Goal: Task Accomplishment & Management: Use online tool/utility

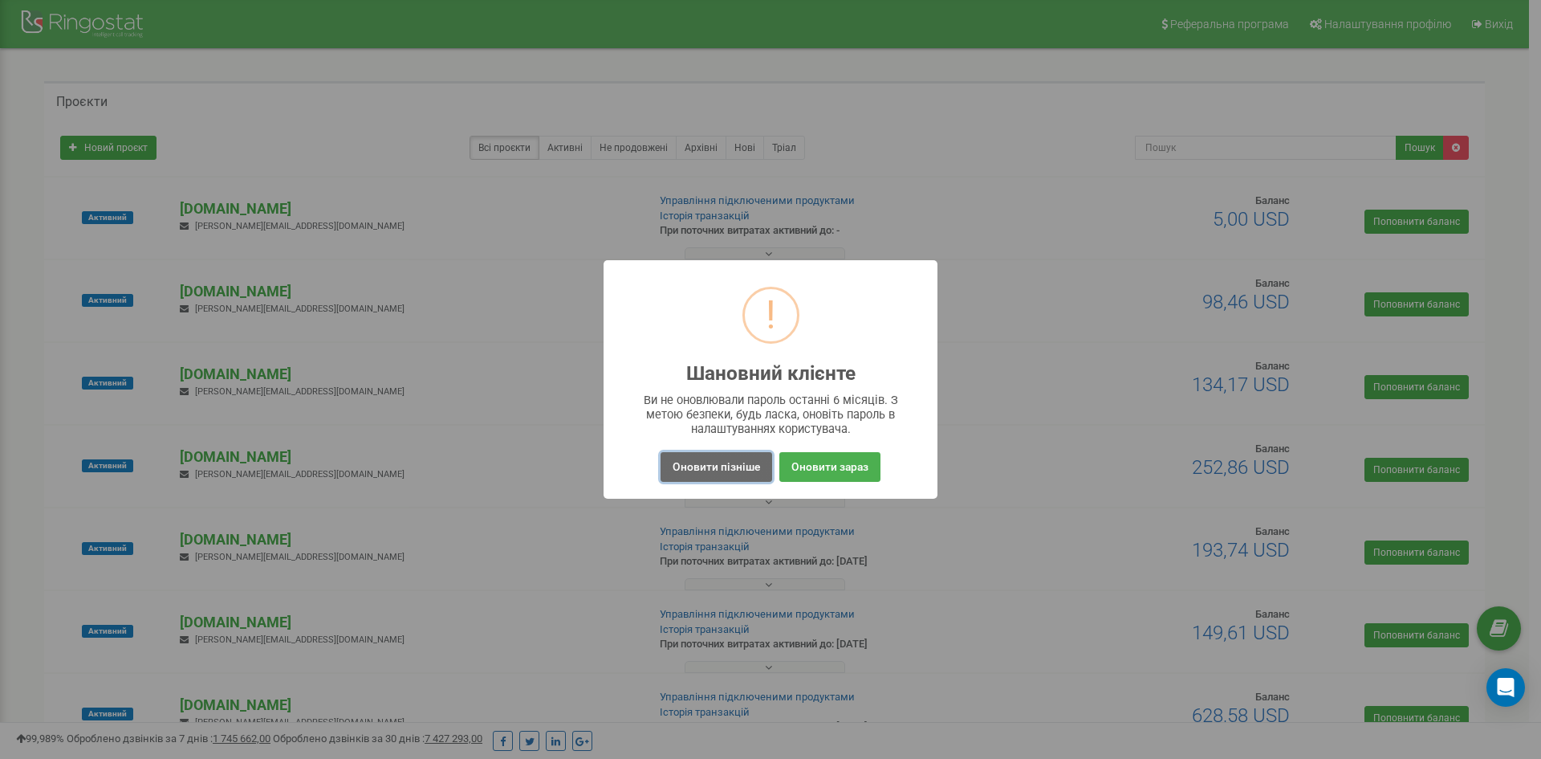
click at [749, 467] on button "Оновити пізніше" at bounding box center [717, 467] width 112 height 30
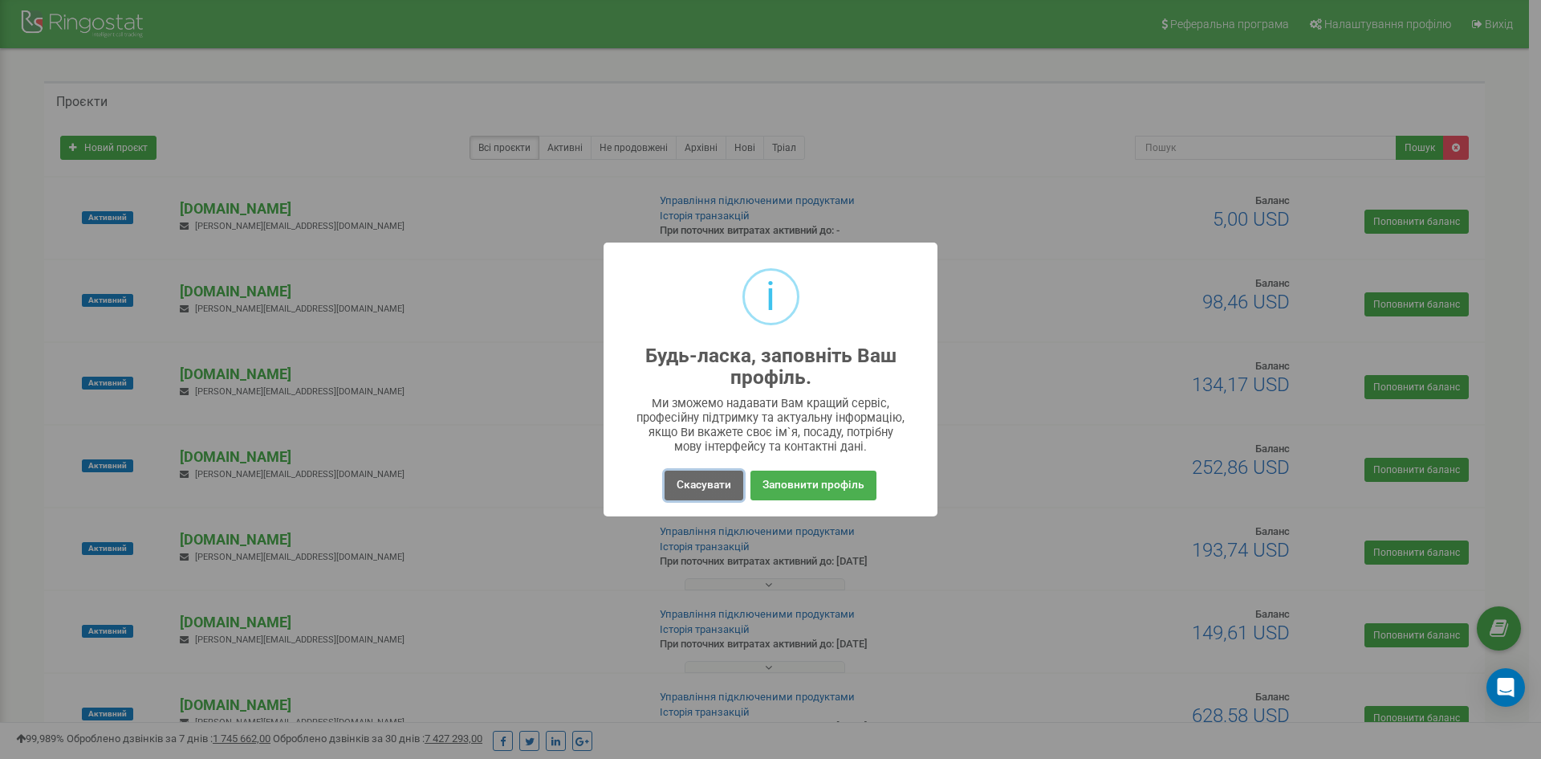
click at [712, 482] on button "Скасувати" at bounding box center [704, 485] width 79 height 30
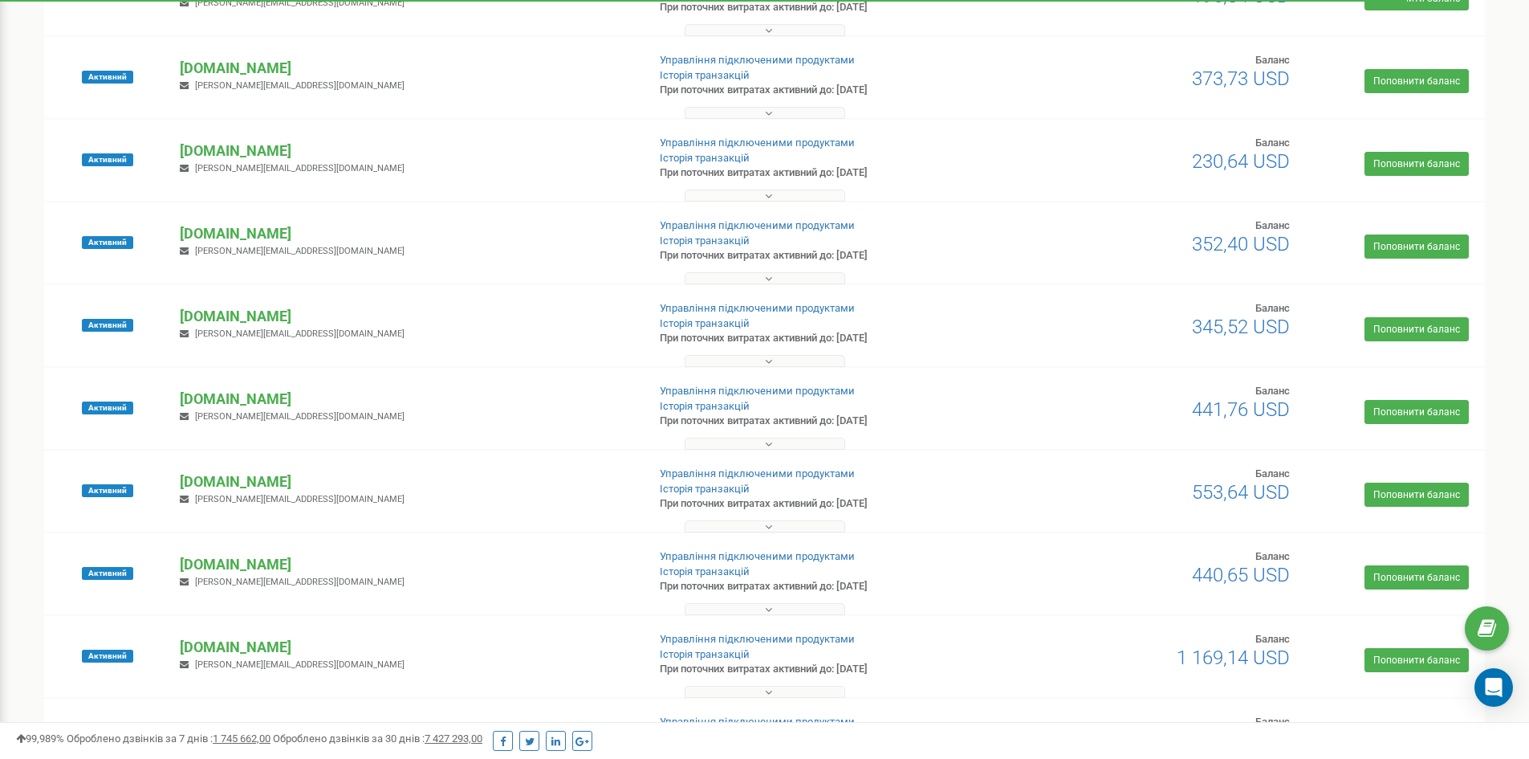
scroll to position [963, 0]
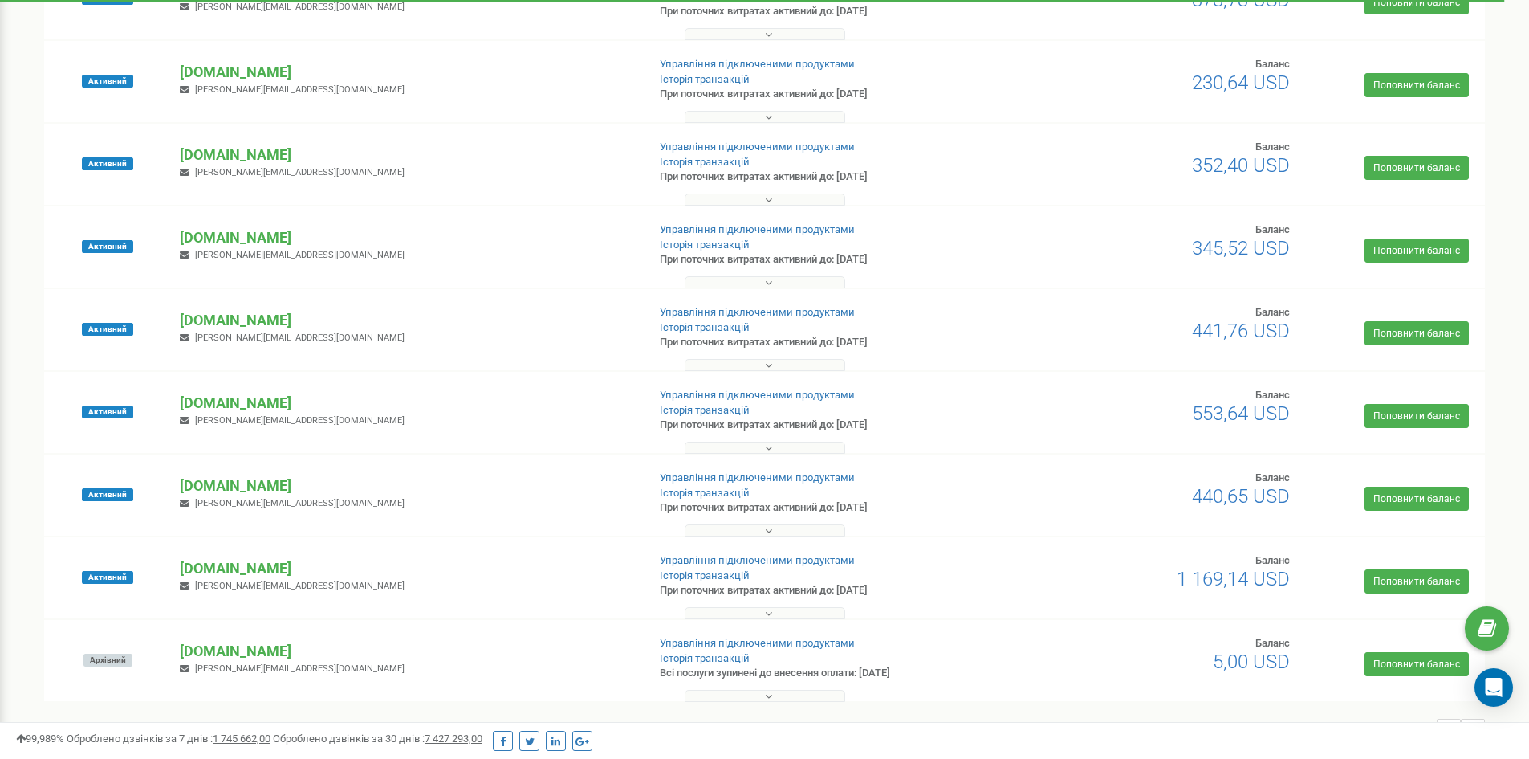
drag, startPoint x: 367, startPoint y: 480, endPoint x: 176, endPoint y: 482, distance: 191.0
click at [176, 482] on div "[DOMAIN_NAME] [PERSON_NAME][EMAIL_ADDRESS][DOMAIN_NAME]" at bounding box center [407, 492] width 478 height 35
copy p "[DOMAIN_NAME]"
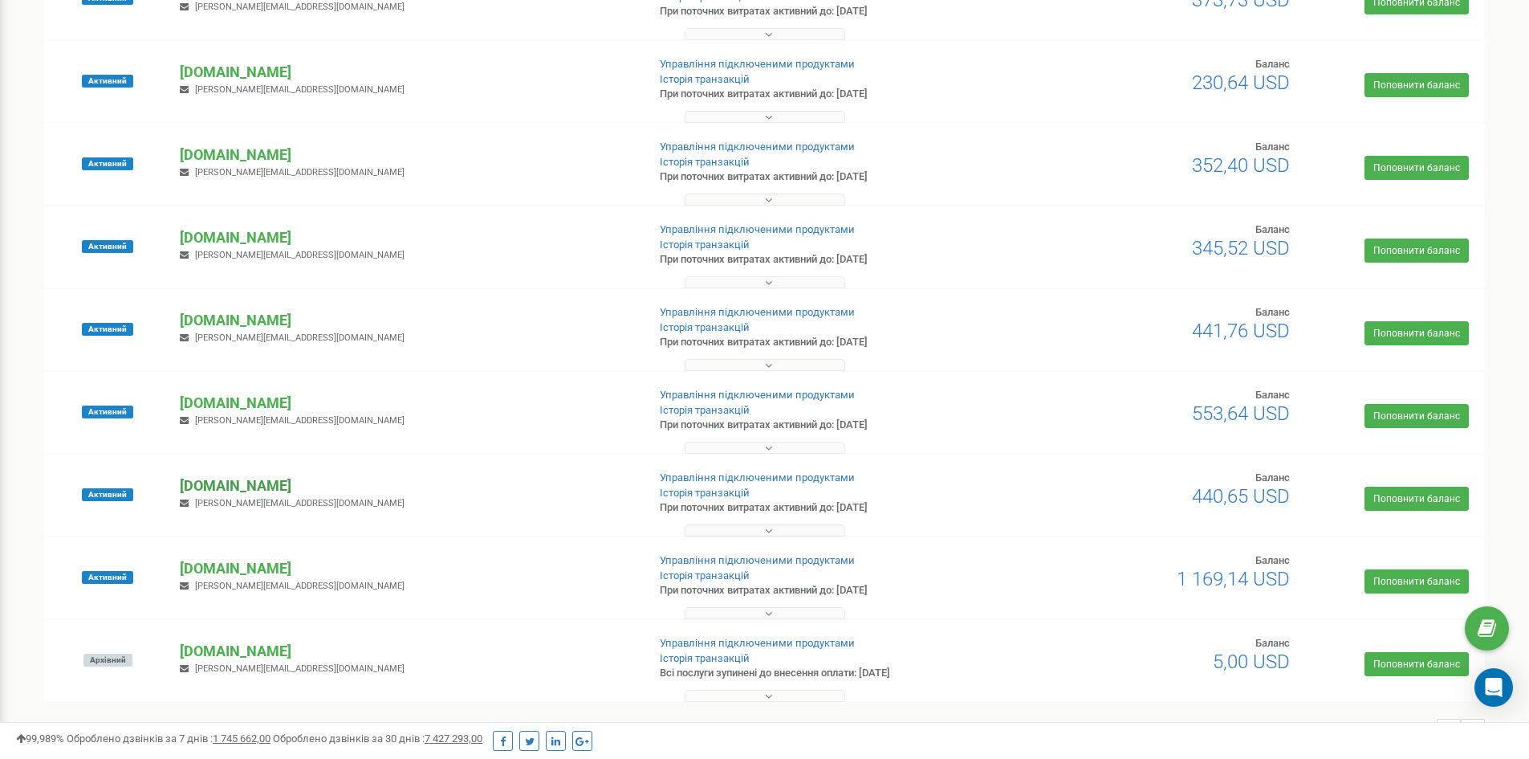
click at [287, 482] on p "[DOMAIN_NAME]" at bounding box center [407, 485] width 454 height 21
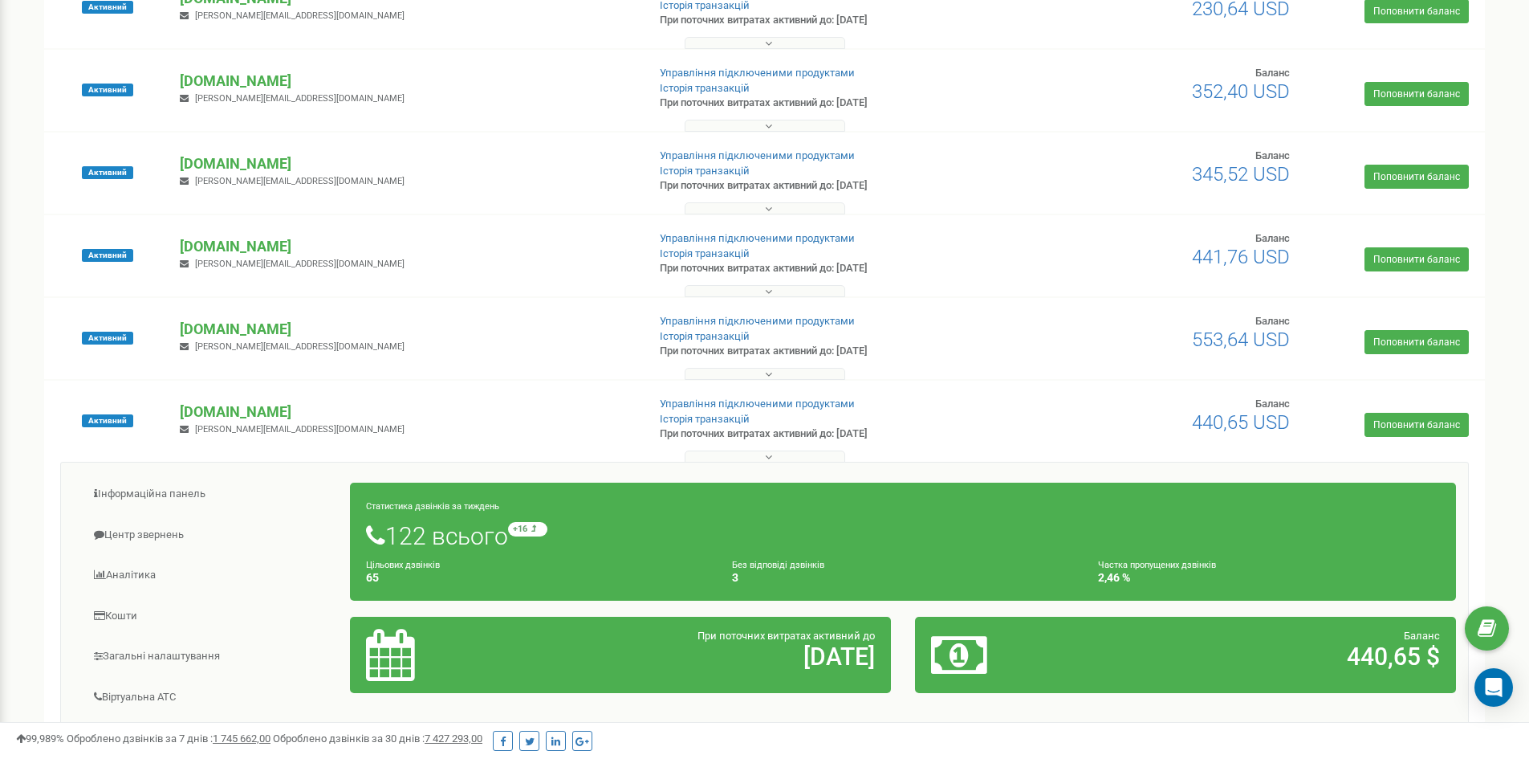
scroll to position [1043, 0]
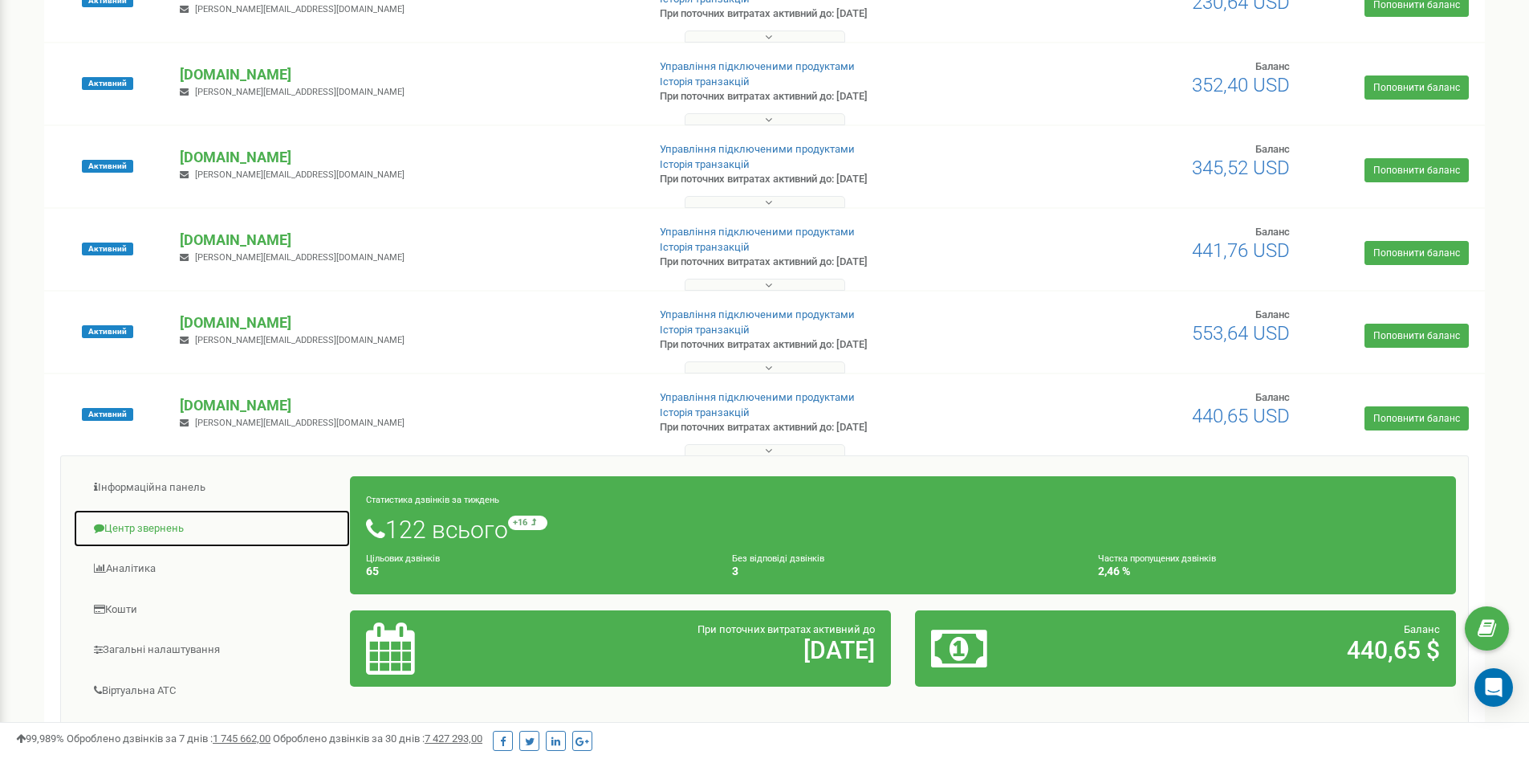
click at [183, 524] on link "Центр звернень" at bounding box center [212, 528] width 278 height 39
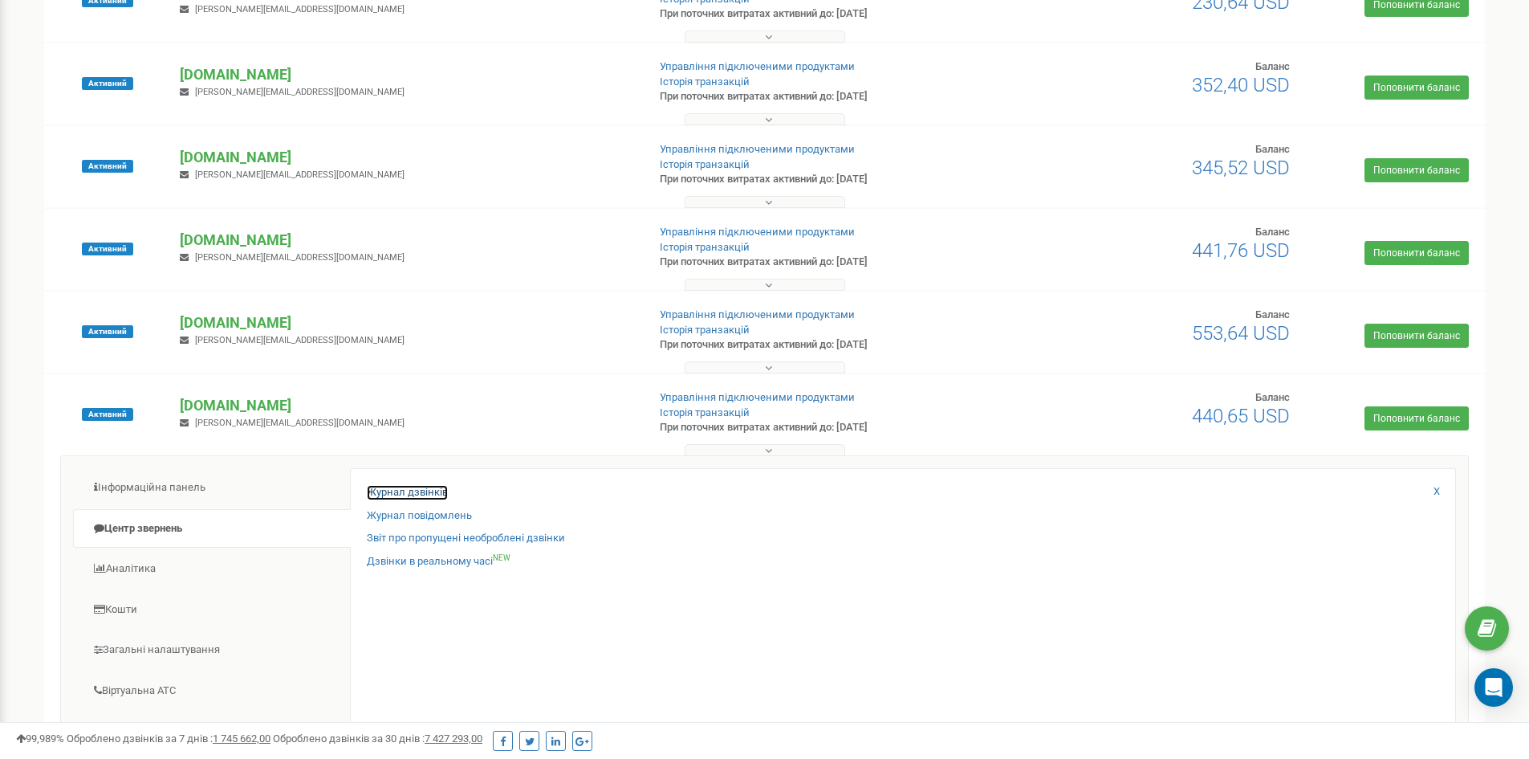
click at [413, 490] on link "Журнал дзвінків" at bounding box center [407, 492] width 81 height 15
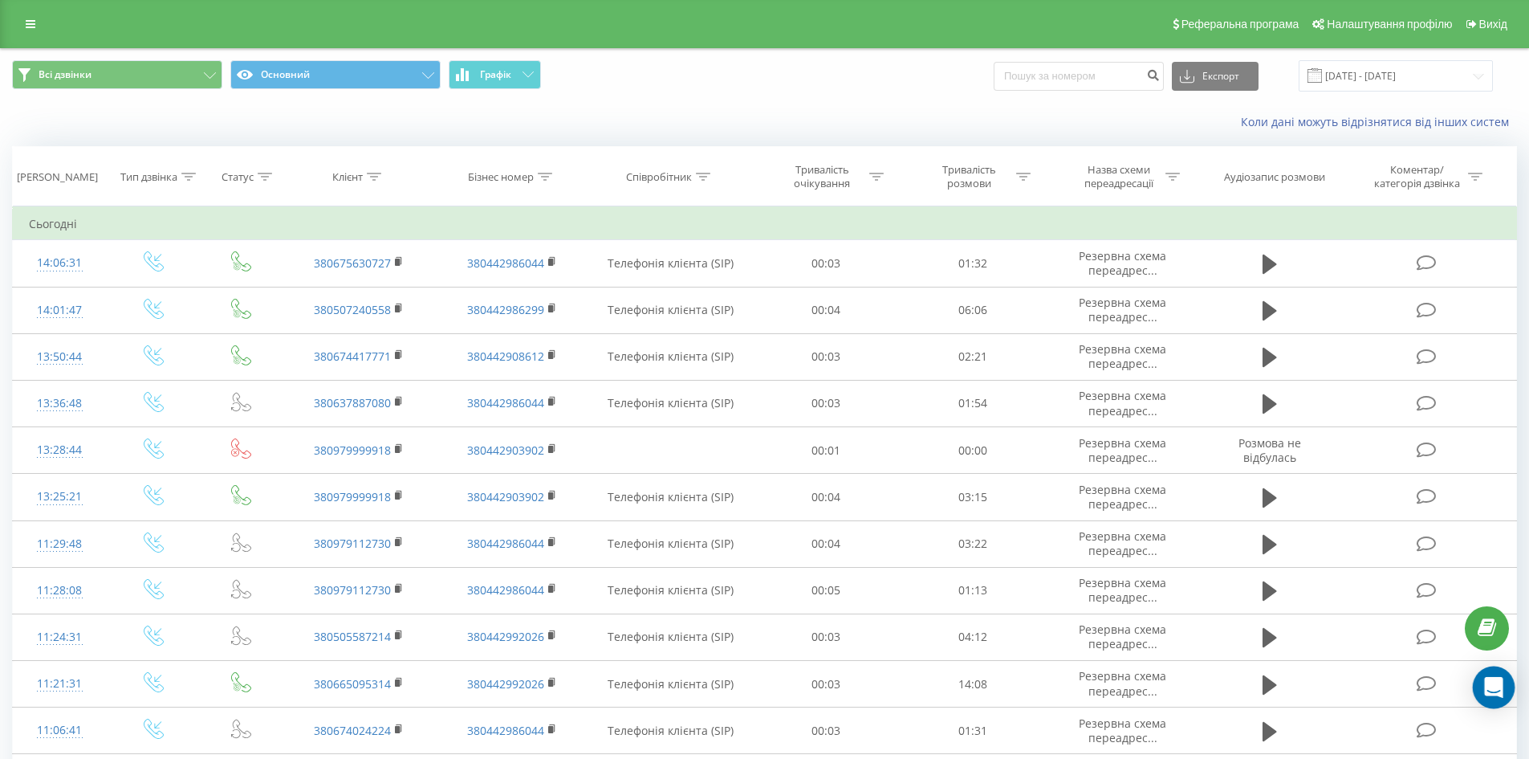
click at [1503, 688] on div "Open Intercom Messenger" at bounding box center [1494, 687] width 43 height 43
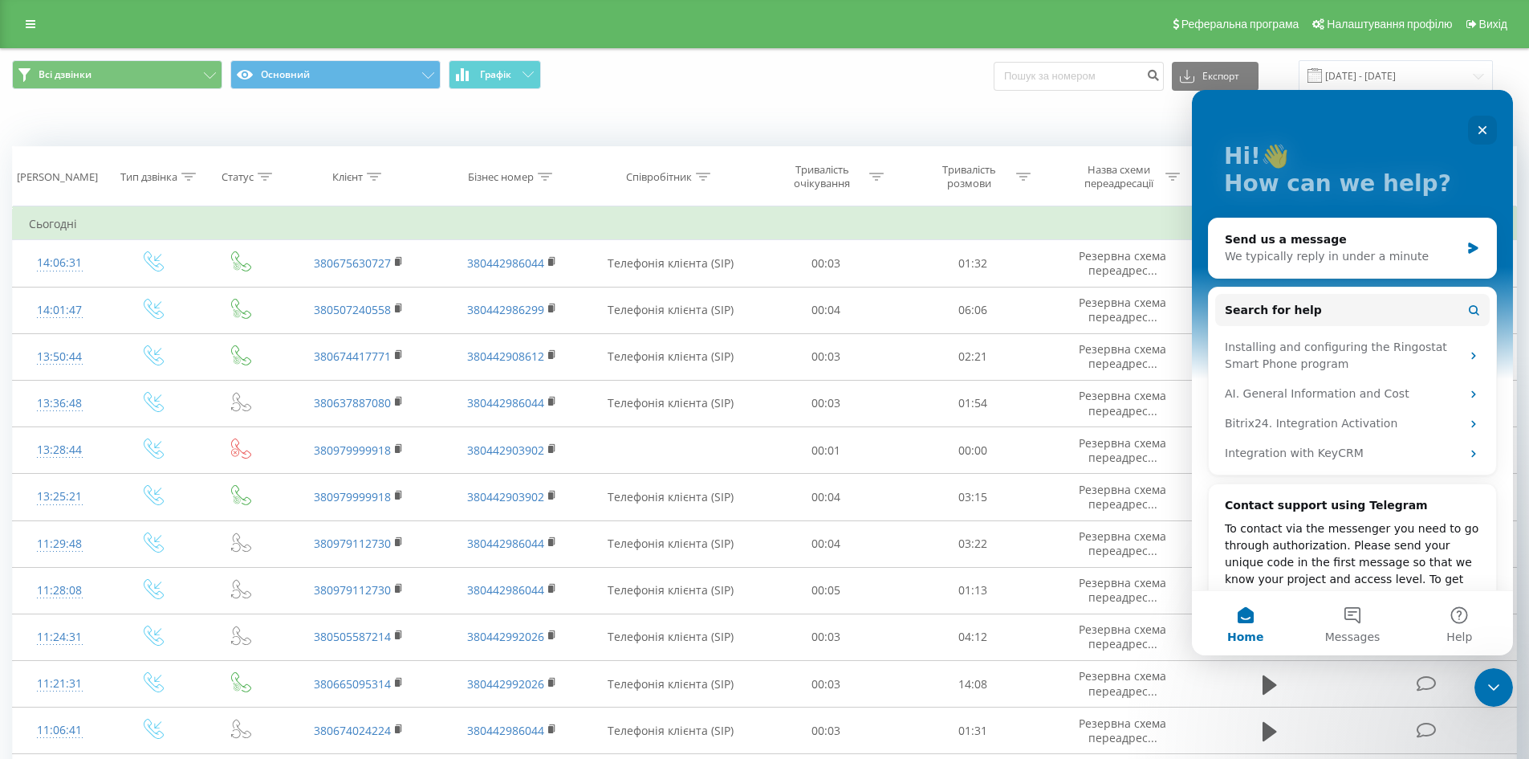
scroll to position [147, 0]
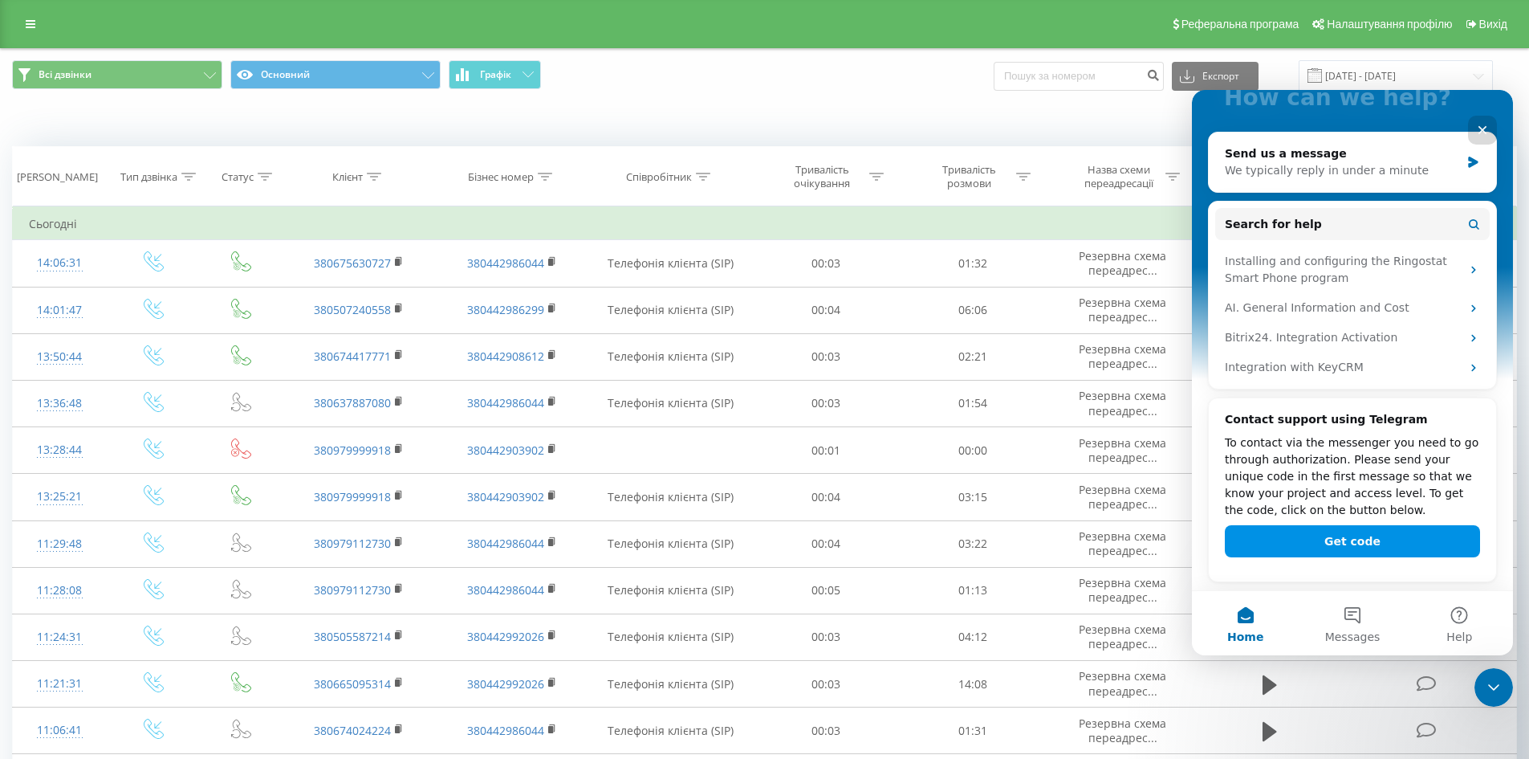
click at [1381, 545] on button "Get code" at bounding box center [1352, 541] width 255 height 32
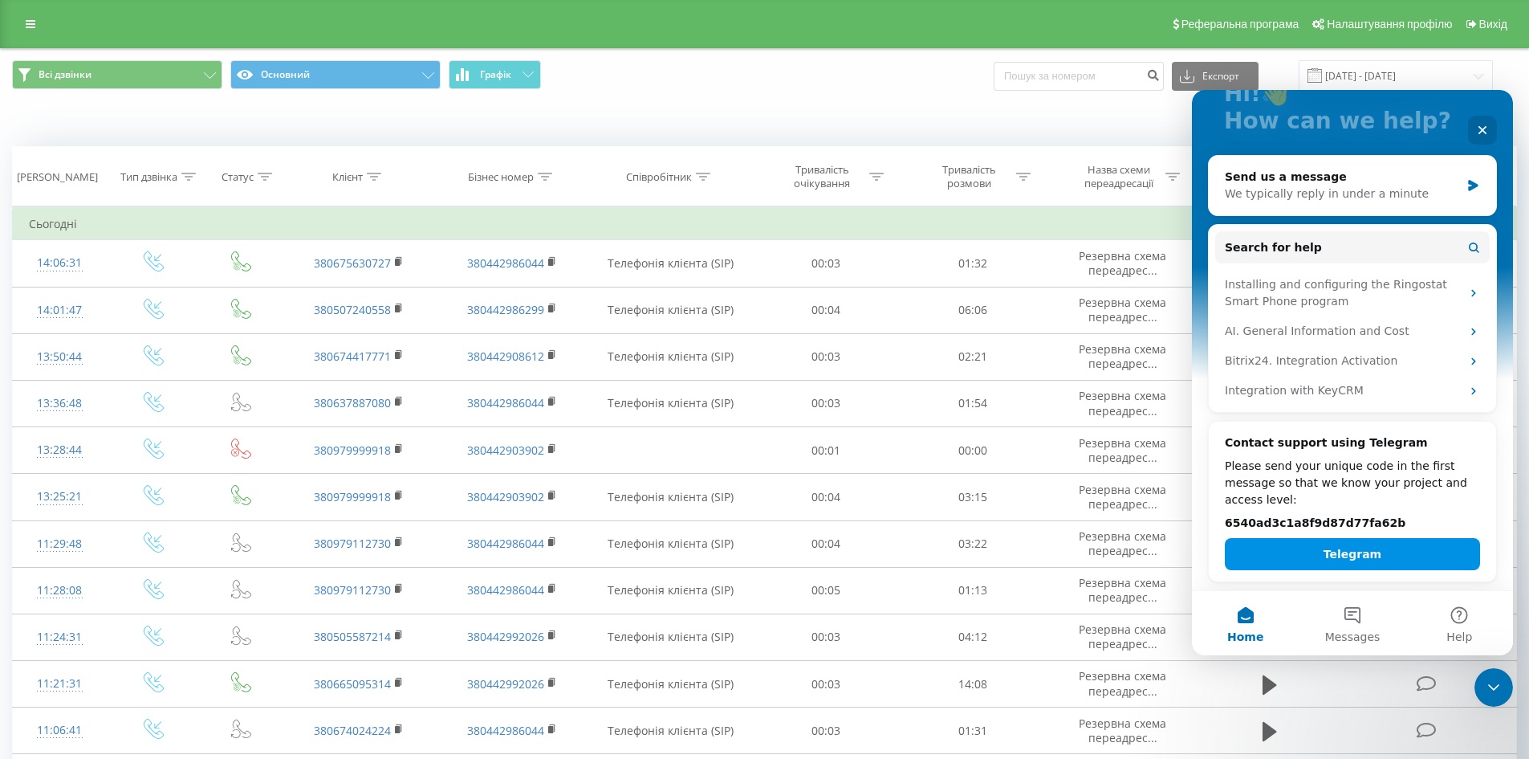
scroll to position [124, 0]
drag, startPoint x: 1368, startPoint y: 522, endPoint x: 1225, endPoint y: 520, distance: 142.9
click at [1225, 520] on h2 "6540ad3c1a8f9d87d77fa62b" at bounding box center [1352, 523] width 255 height 17
copy h2 "6540ad3c1a8f9d87d77fa62b"
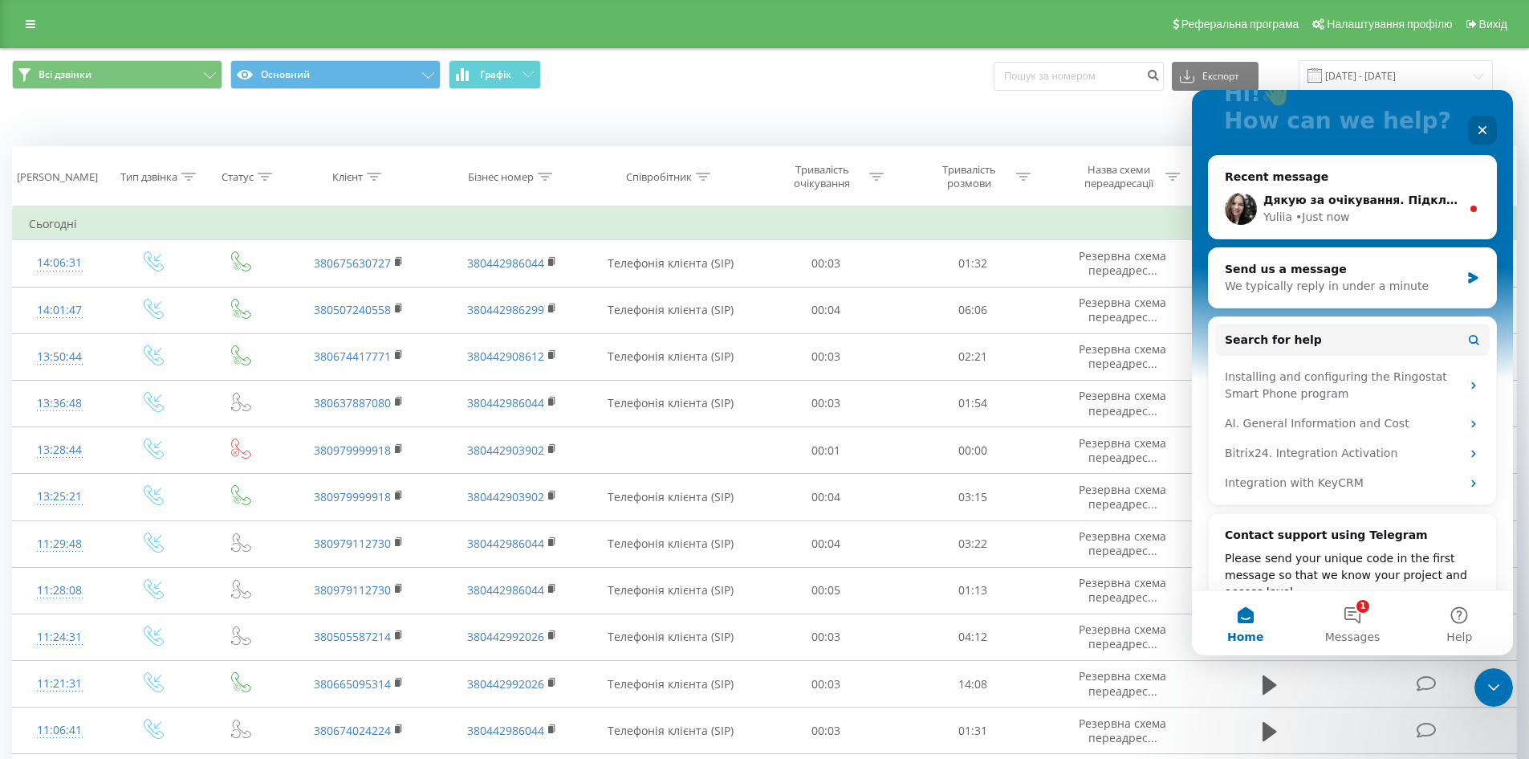
scroll to position [147, 0]
